Goal: Information Seeking & Learning: Learn about a topic

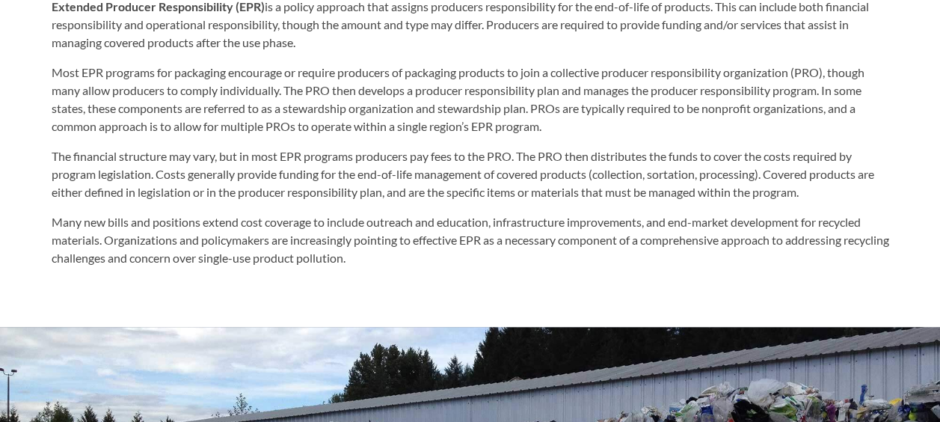
scroll to position [772, 0]
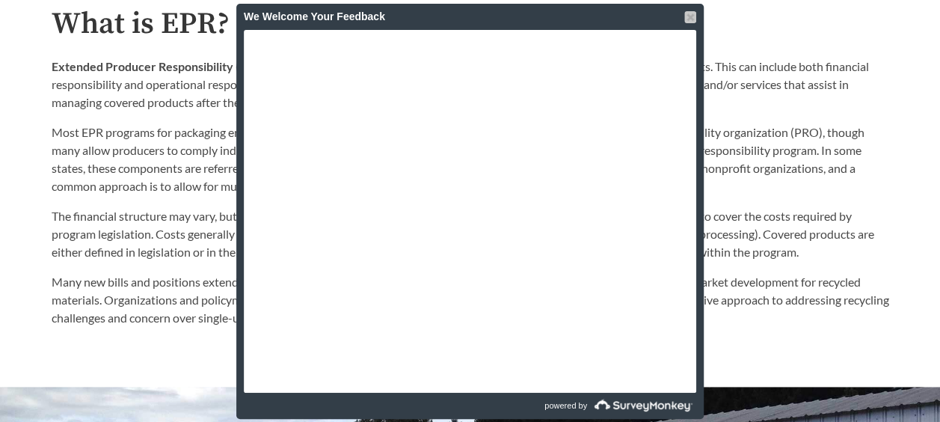
click at [690, 13] on div at bounding box center [690, 17] width 12 height 12
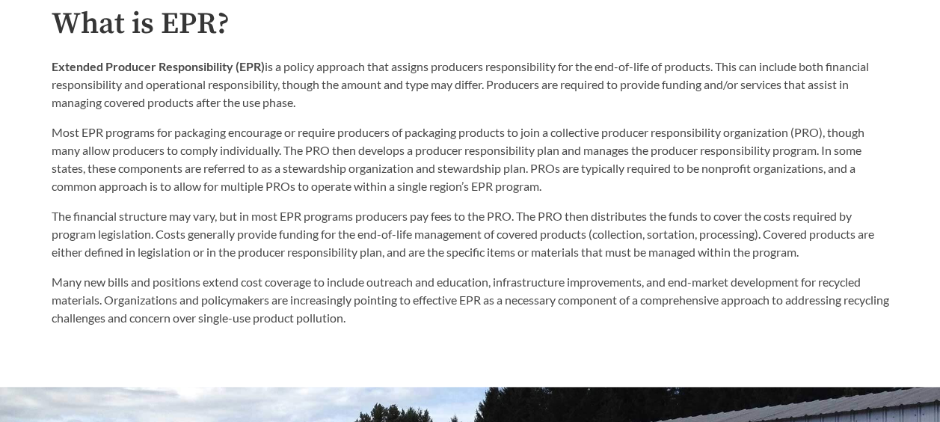
click at [445, 311] on p "Many new bills and positions extend cost coverage to include outreach and educa…" at bounding box center [471, 300] width 838 height 54
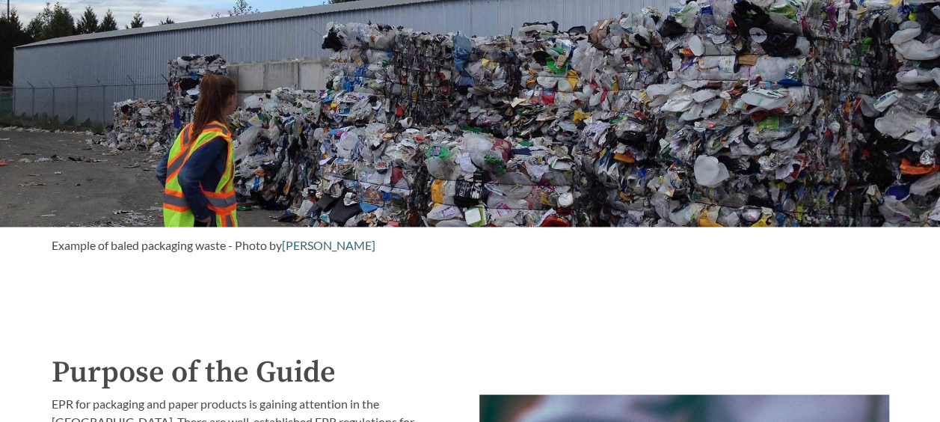
scroll to position [1291, 0]
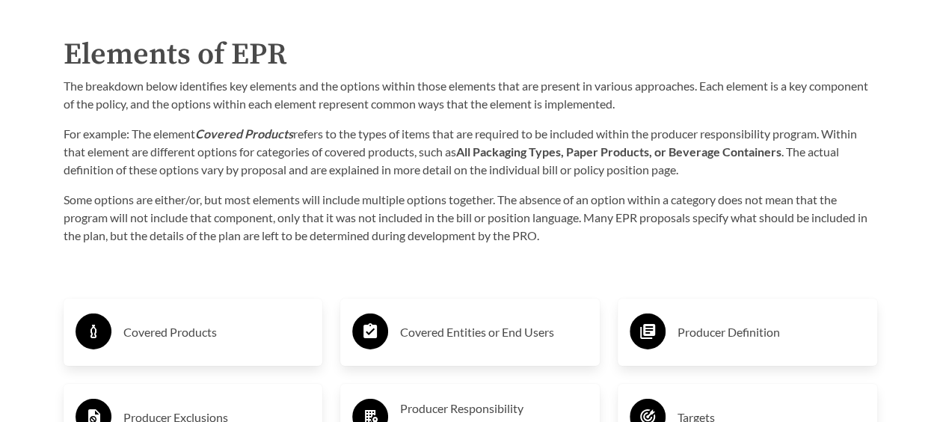
scroll to position [2183, 0]
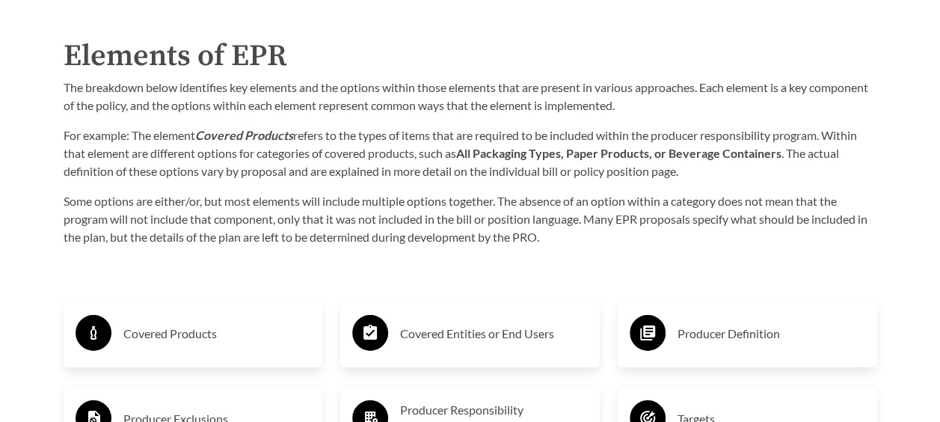
click at [216, 335] on h3 "Covered Products" at bounding box center [217, 334] width 188 height 24
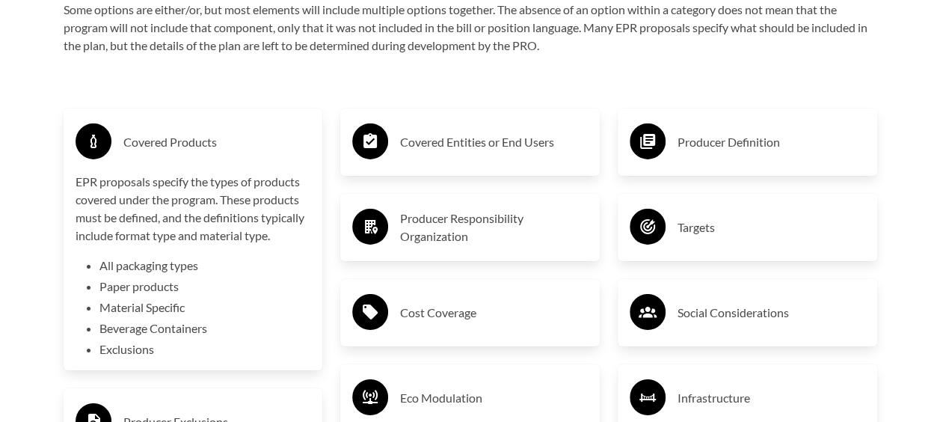
scroll to position [2379, 0]
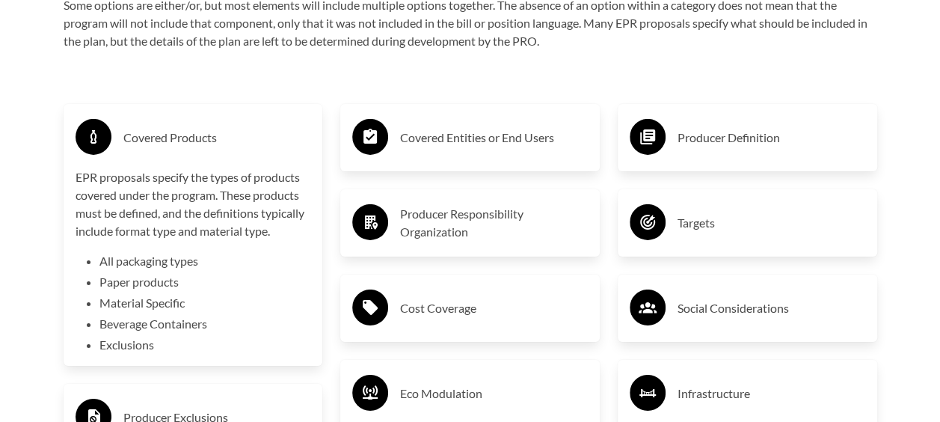
click at [263, 144] on h3 "Covered Products" at bounding box center [217, 138] width 188 height 24
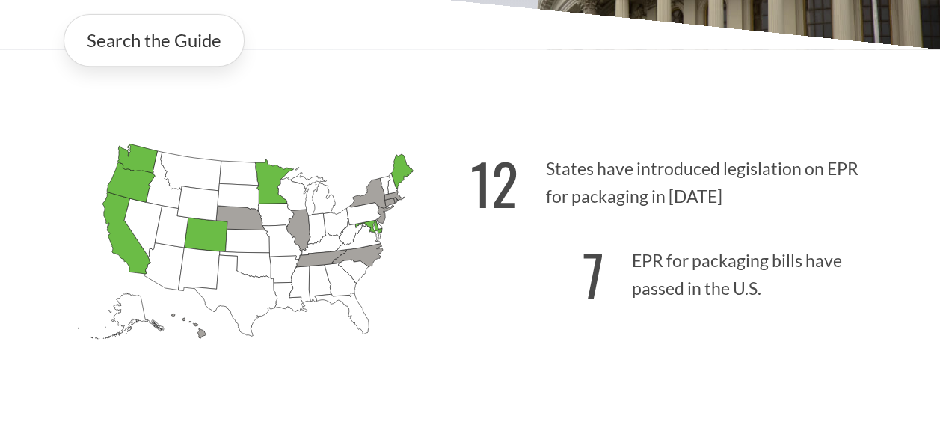
scroll to position [319, 0]
click at [658, 267] on p "7 EPR for packaging bills have passed in the U.S." at bounding box center [680, 271] width 419 height 92
click at [607, 262] on p "7 EPR for packaging bills have passed in the U.S." at bounding box center [680, 271] width 419 height 92
click at [592, 271] on strong "7" at bounding box center [594, 274] width 22 height 83
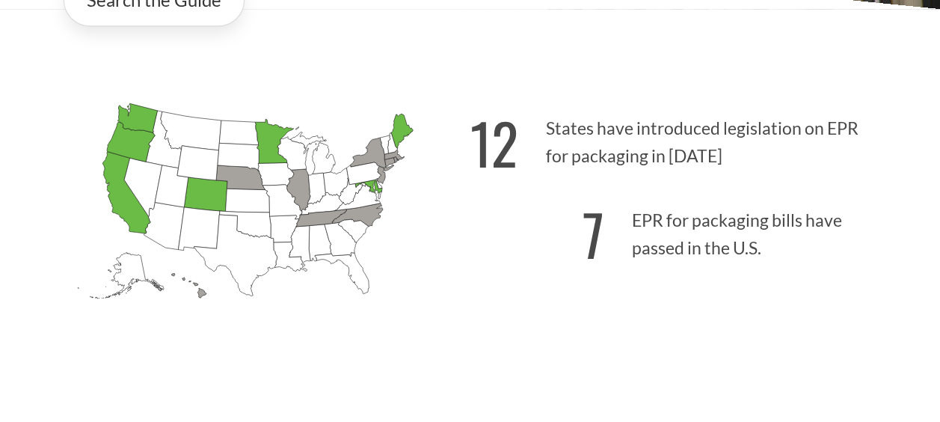
scroll to position [355, 0]
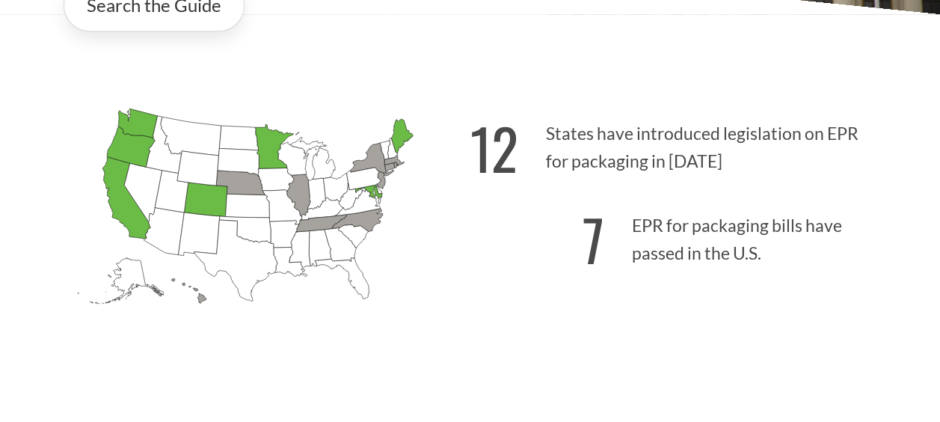
click at [358, 222] on icon "[US_STATE] Introduced: 1" at bounding box center [357, 220] width 51 height 23
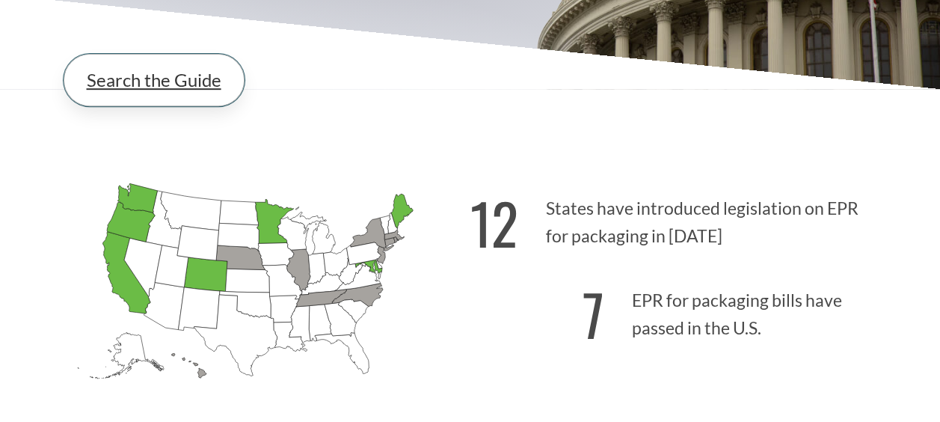
scroll to position [279, 0]
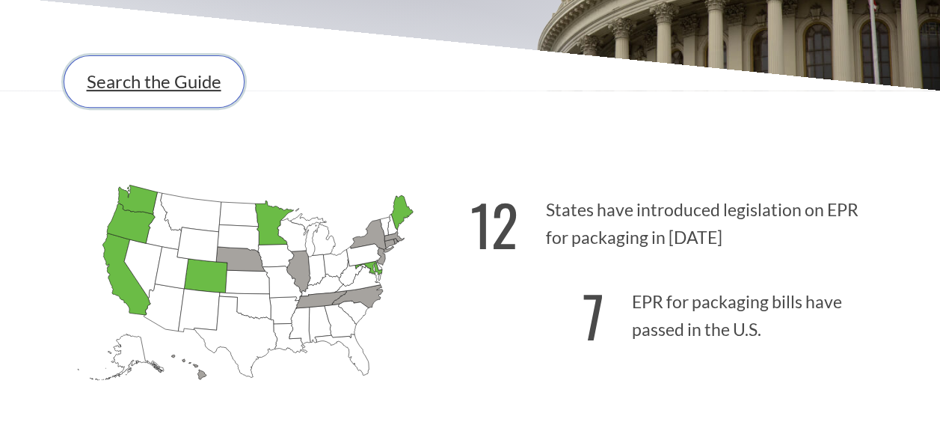
click at [203, 90] on link "Search the Guide" at bounding box center [154, 81] width 181 height 52
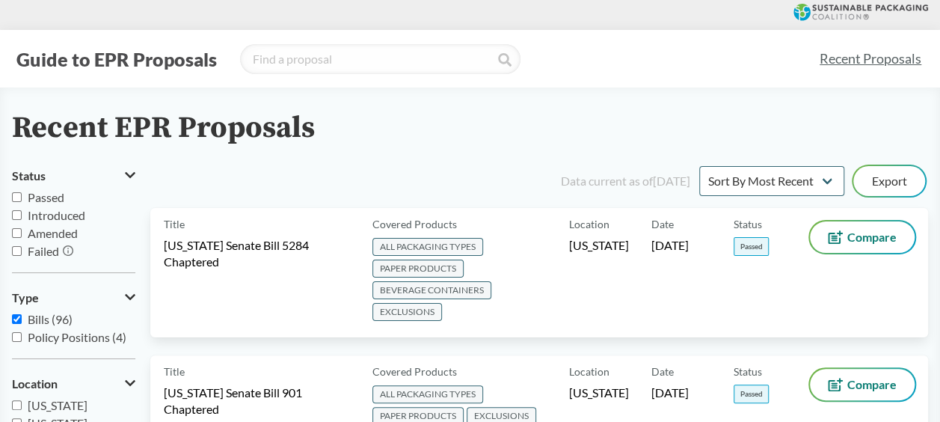
click at [21, 197] on input "Passed" at bounding box center [17, 197] width 10 height 10
checkbox input "true"
